Goal: Information Seeking & Learning: Find specific fact

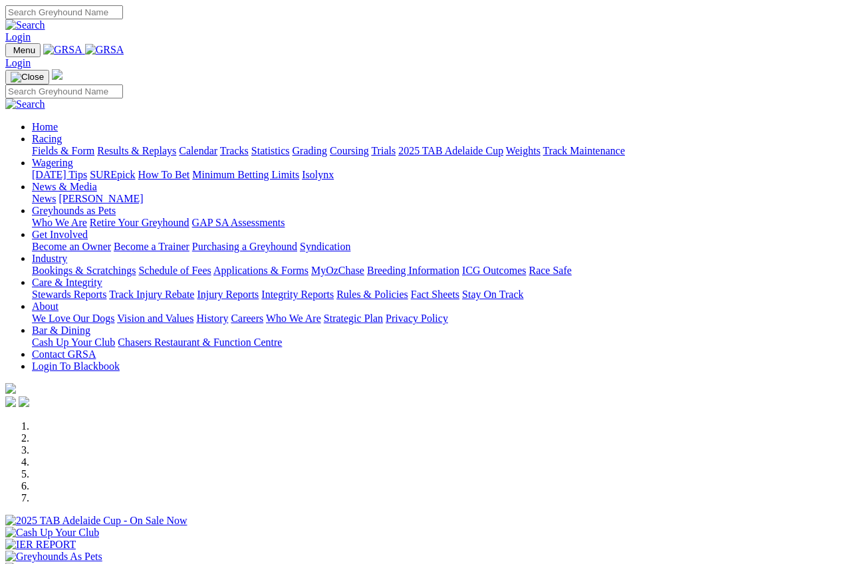
click at [290, 145] on link "Statistics" at bounding box center [270, 150] width 39 height 11
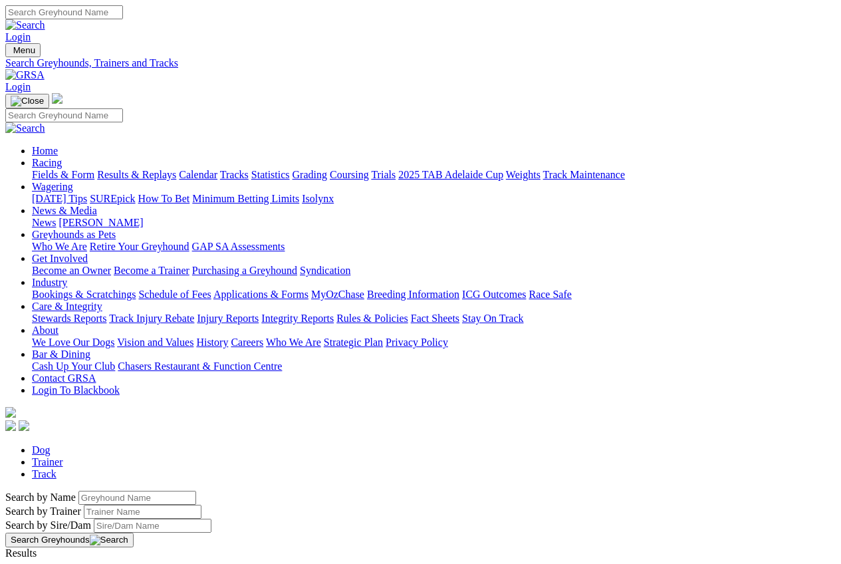
click at [78, 491] on input "Search by Greyhound name" at bounding box center [137, 498] width 118 height 14
type input "bungaloo jordy"
click at [134, 532] on button "Search Greyhounds" at bounding box center [69, 539] width 128 height 15
click at [73, 559] on link "Bungaloo Jordy" at bounding box center [39, 564] width 68 height 11
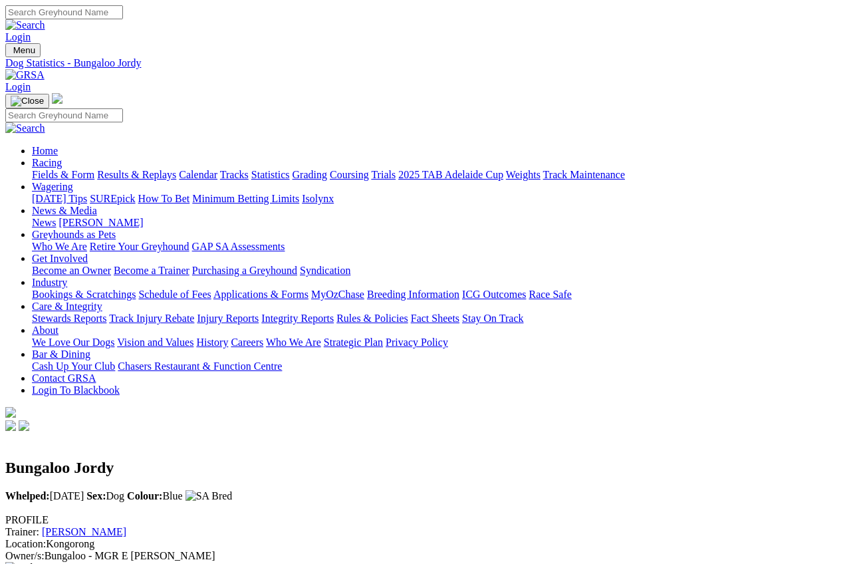
click at [290, 169] on link "Statistics" at bounding box center [270, 174] width 39 height 11
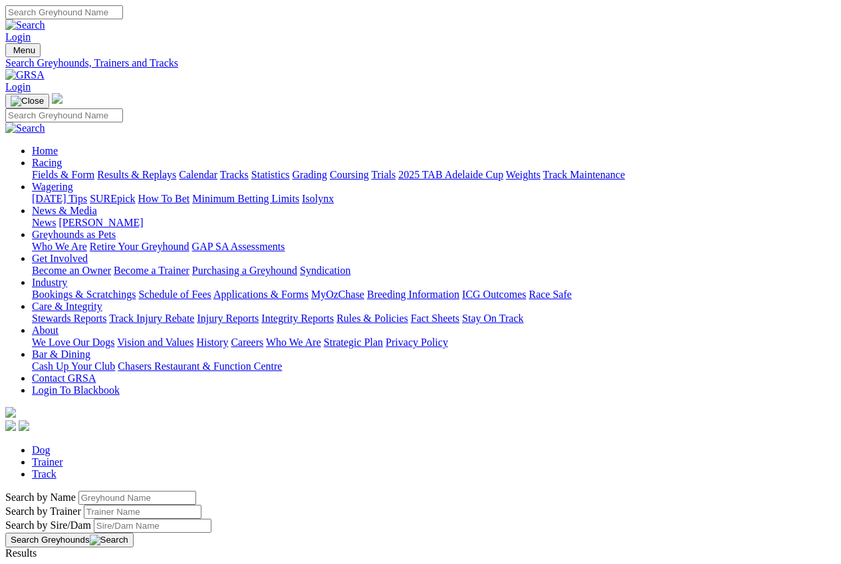
click at [78, 491] on input "Search by Greyhound name" at bounding box center [137, 498] width 118 height 14
type input "cricket tragic"
click at [134, 532] on button "Search Greyhounds" at bounding box center [69, 539] width 128 height 15
click at [66, 559] on link "Cricket Tragic" at bounding box center [35, 564] width 61 height 11
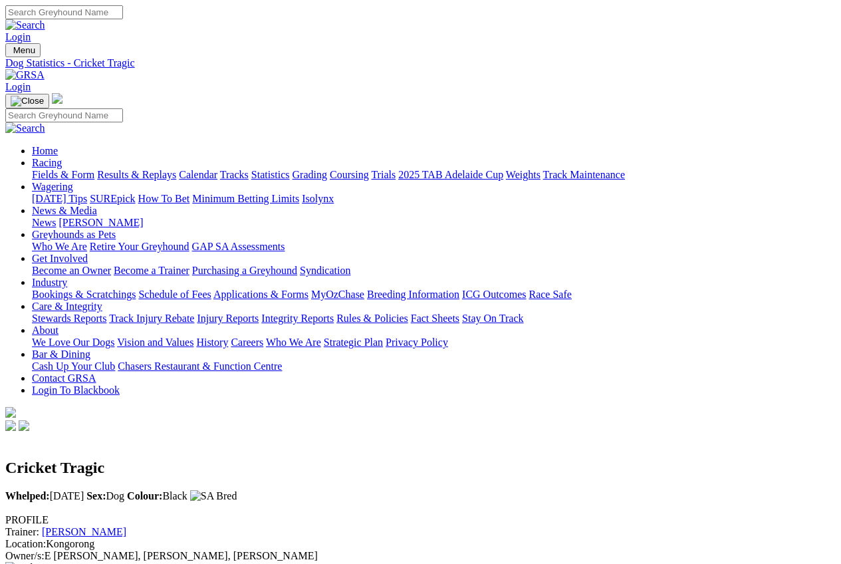
click at [290, 169] on link "Statistics" at bounding box center [270, 174] width 39 height 11
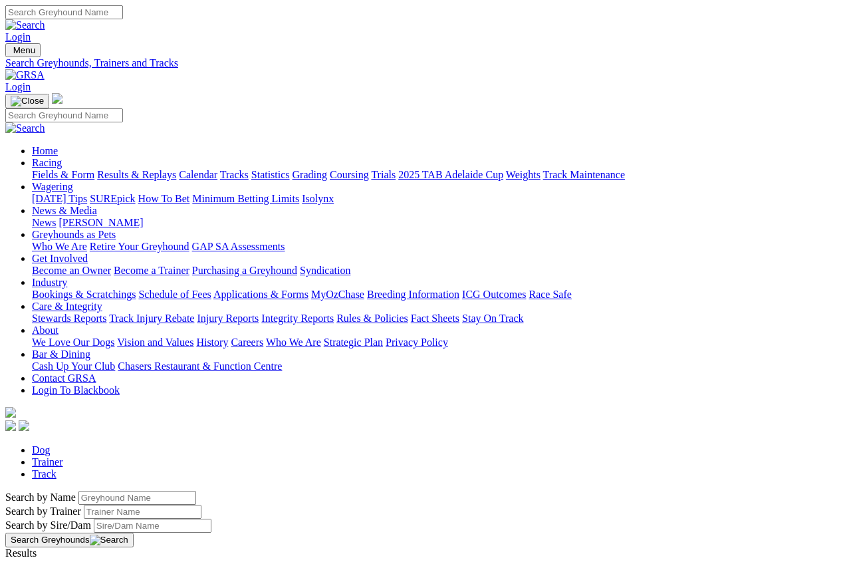
click at [78, 491] on input "Search by Greyhound name" at bounding box center [137, 498] width 118 height 14
type input "bungaloo ben"
click at [134, 532] on button "Search Greyhounds" at bounding box center [69, 539] width 128 height 15
click at [66, 559] on link "Bungaloo Ben" at bounding box center [35, 564] width 61 height 11
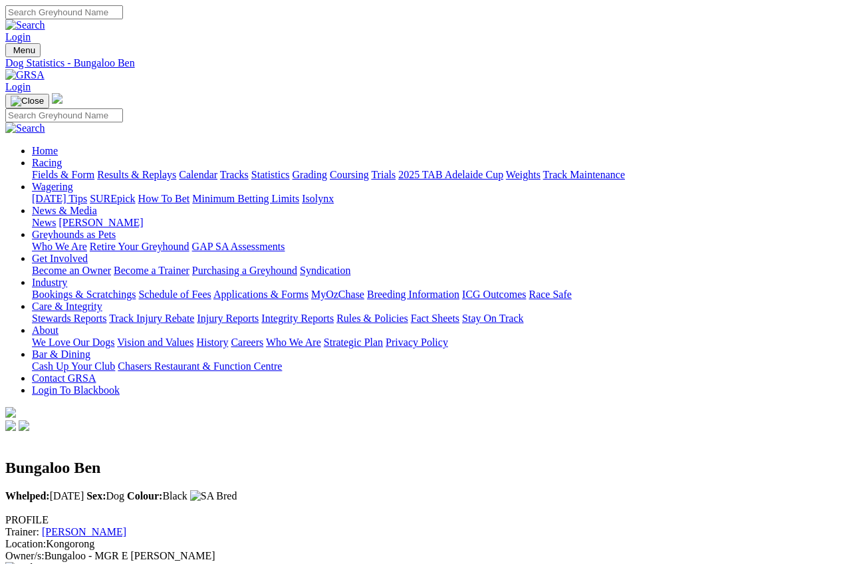
click at [290, 169] on link "Statistics" at bounding box center [270, 174] width 39 height 11
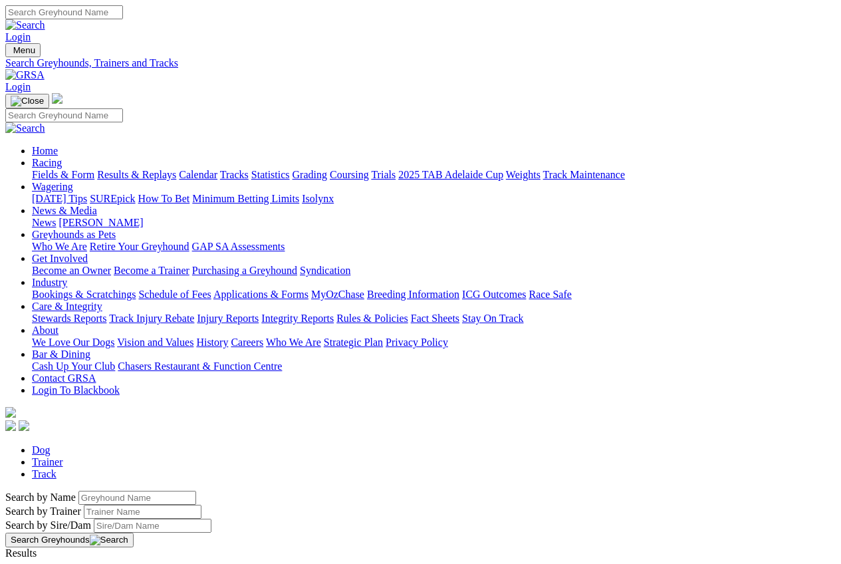
click at [78, 491] on input "Search by Greyhound name" at bounding box center [137, 498] width 118 height 14
type input "bungaloo jake"
click at [134, 532] on button "Search Greyhounds" at bounding box center [69, 539] width 128 height 15
click at [122, 559] on link "Bungaloo [PERSON_NAME]" at bounding box center [69, 564] width 128 height 11
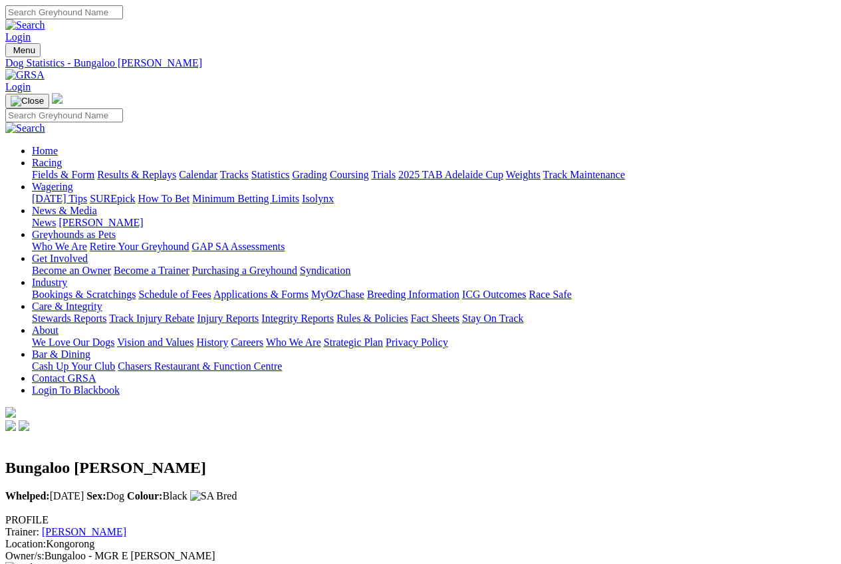
click at [290, 169] on link "Statistics" at bounding box center [270, 174] width 39 height 11
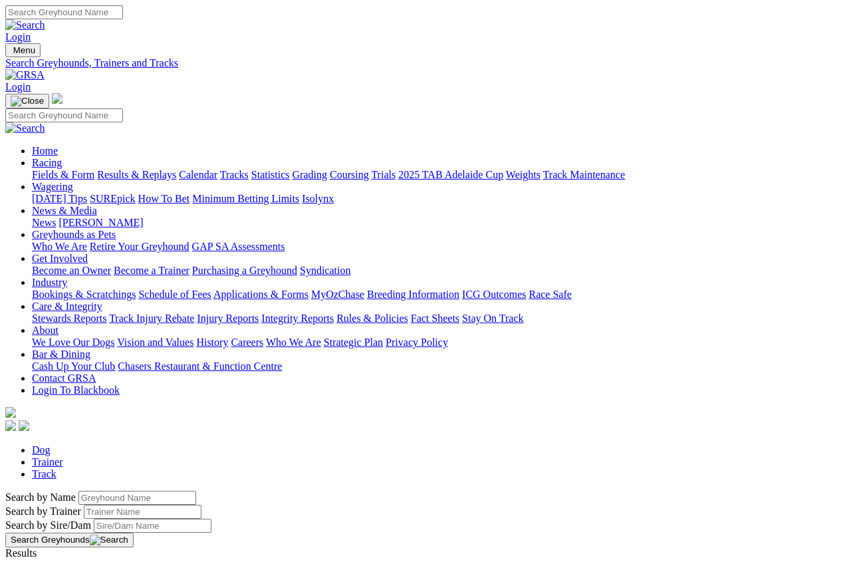
click at [78, 491] on input "Search by Greyhound name" at bounding box center [137, 498] width 118 height 14
click at [134, 532] on button "Search Greyhounds" at bounding box center [69, 539] width 128 height 15
click at [119, 491] on input "bungaloo izack" at bounding box center [137, 498] width 118 height 14
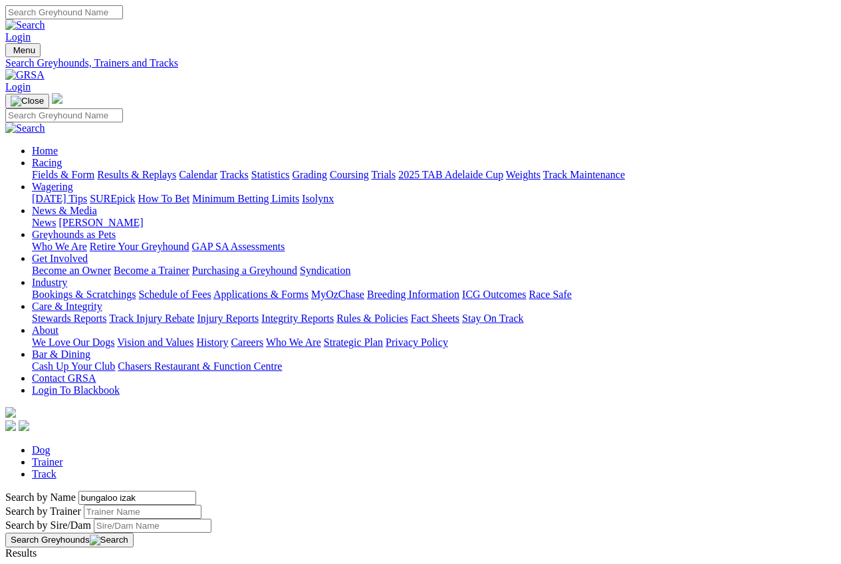
type input "bungaloo izak"
click at [134, 532] on button "Search Greyhounds" at bounding box center [69, 539] width 128 height 15
click at [68, 559] on link "Bungaloo Izak" at bounding box center [36, 564] width 62 height 11
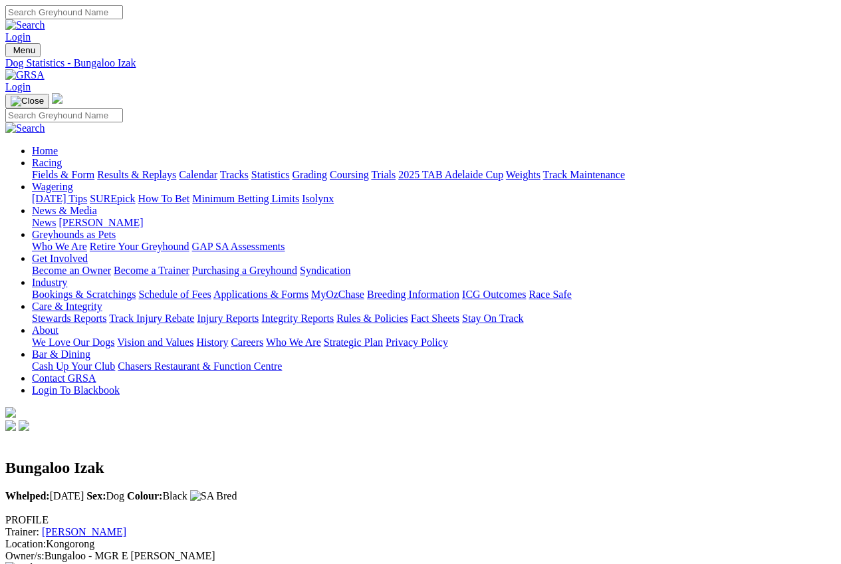
click at [290, 169] on link "Statistics" at bounding box center [270, 174] width 39 height 11
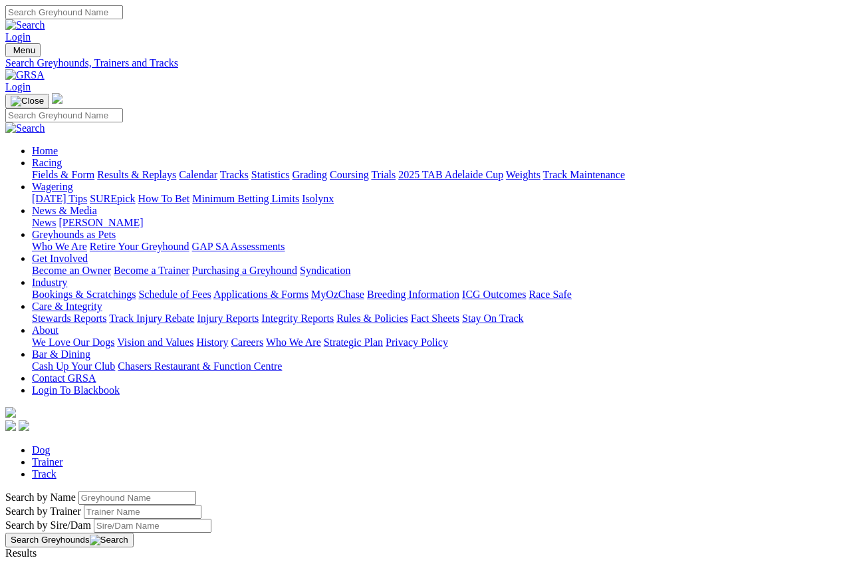
click at [78, 491] on input "Search by Greyhound name" at bounding box center [137, 498] width 118 height 14
type input "bungaloo bruiser"
click at [134, 532] on button "Search Greyhounds" at bounding box center [69, 539] width 128 height 15
click at [80, 559] on link "Bungaloo Bruiser" at bounding box center [42, 564] width 75 height 11
click at [134, 491] on input "bungaloo bruiser" at bounding box center [137, 498] width 118 height 14
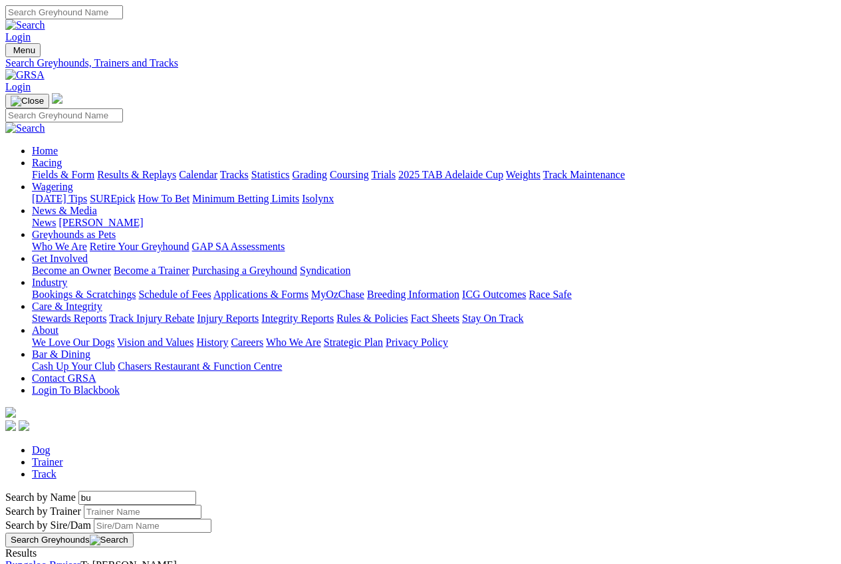
type input "b"
click at [84, 505] on input "Search by Trainer name" at bounding box center [143, 512] width 118 height 14
click at [134, 532] on button "Search Greyhounds" at bounding box center [69, 539] width 128 height 15
click at [104, 505] on input "john little sa" at bounding box center [143, 512] width 118 height 14
type input "john little kongorong"
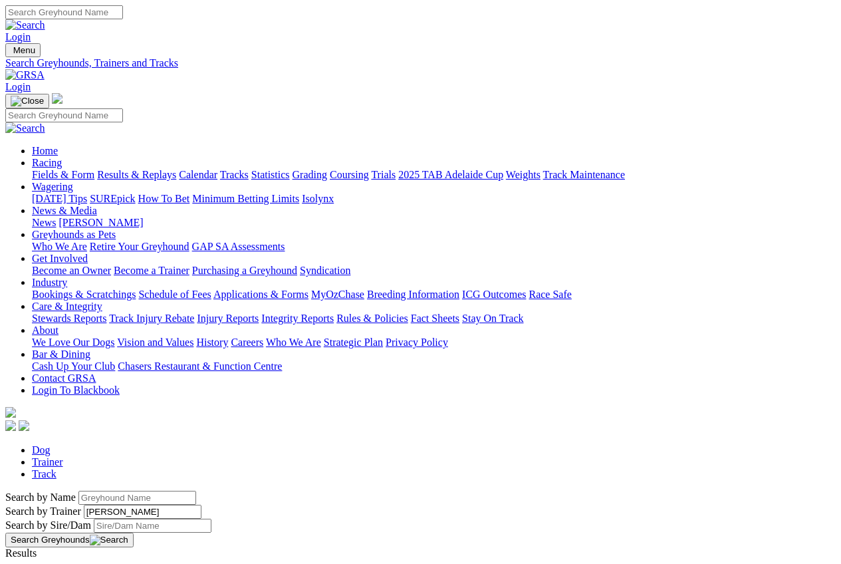
click at [134, 532] on button "Search Greyhounds" at bounding box center [69, 539] width 128 height 15
click at [63, 456] on link "Trainer" at bounding box center [47, 461] width 31 height 11
type input "john little"
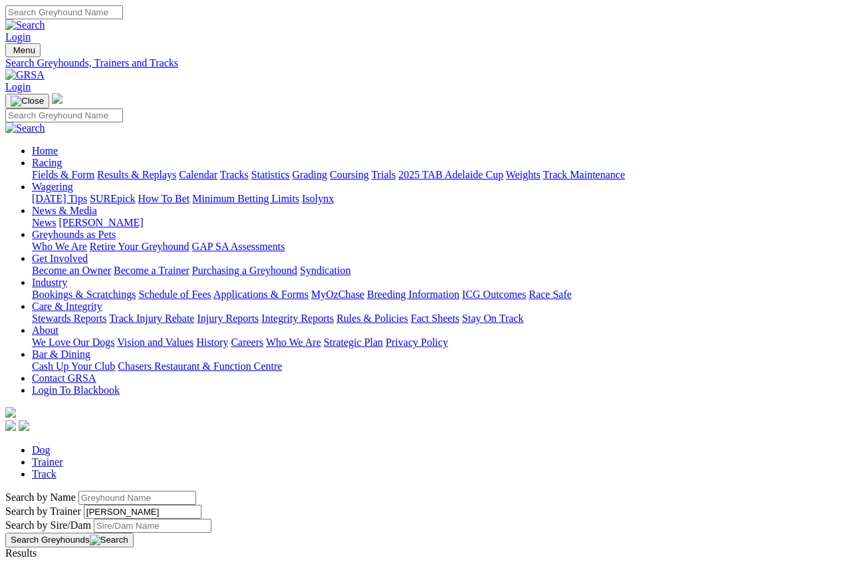
type input "kongorong"
